Goal: Check status: Check status

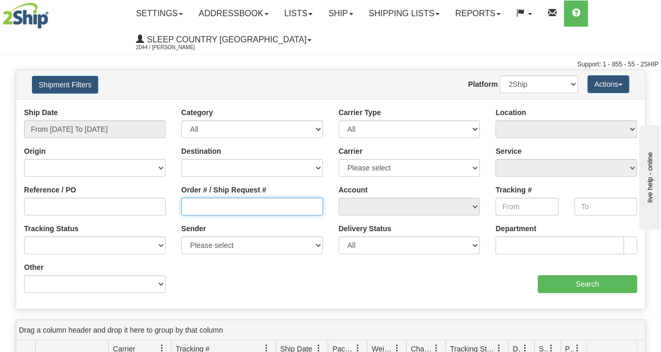
click at [253, 203] on input "Order # / Ship Request #" at bounding box center [252, 207] width 142 height 18
paste input "9000I134704"
type input "9000I134704"
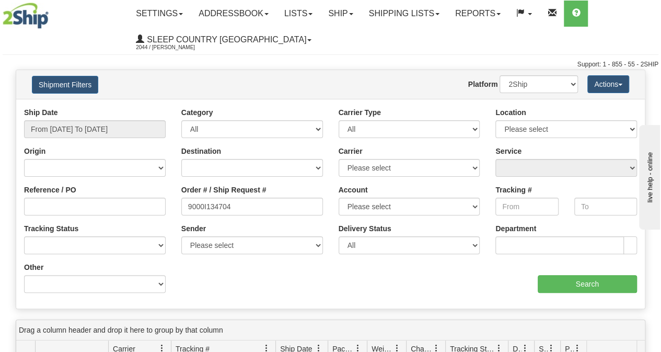
click at [142, 142] on div "Ship Date From [DATE] To [DATE]" at bounding box center [94, 126] width 157 height 39
click at [138, 131] on input "From [DATE] To [DATE]" at bounding box center [95, 129] width 142 height 18
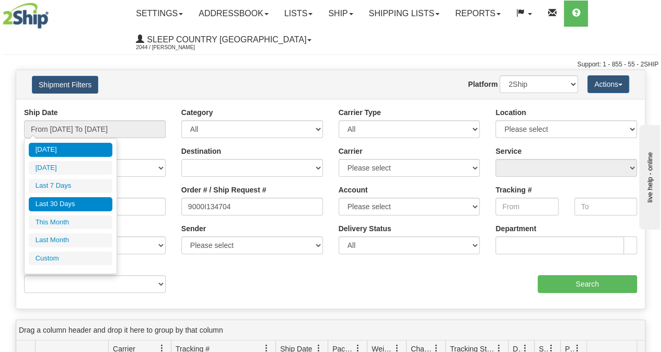
click at [85, 205] on li "Last 30 Days" at bounding box center [71, 204] width 84 height 14
type input "From [DATE] To [DATE]"
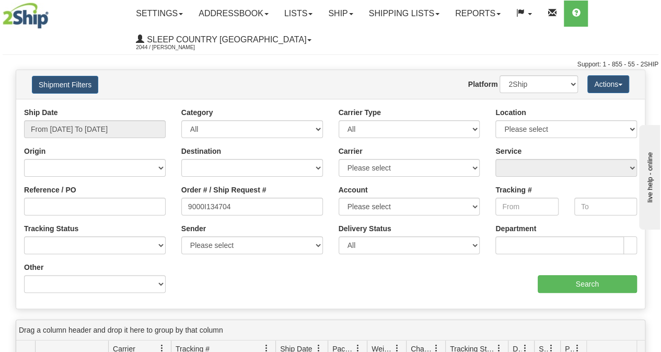
drag, startPoint x: 232, startPoint y: 197, endPoint x: 244, endPoint y: 200, distance: 12.6
click at [244, 200] on div "Order # / Ship Request # 9000I134704" at bounding box center [252, 200] width 142 height 31
click at [244, 200] on input "9000I134704" at bounding box center [252, 207] width 142 height 18
click at [583, 283] on input "Search" at bounding box center [588, 284] width 100 height 18
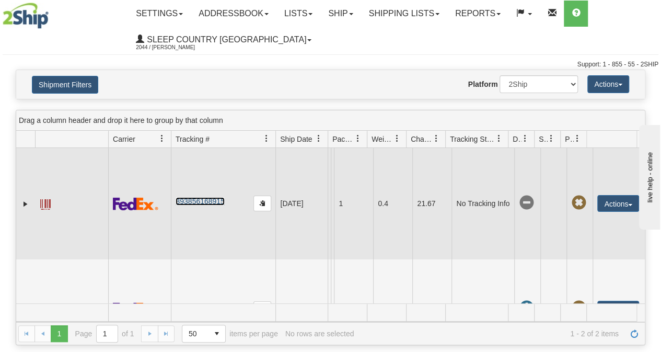
click at [207, 201] on link "393856168915" at bounding box center [200, 201] width 49 height 8
